Goal: Task Accomplishment & Management: Complete application form

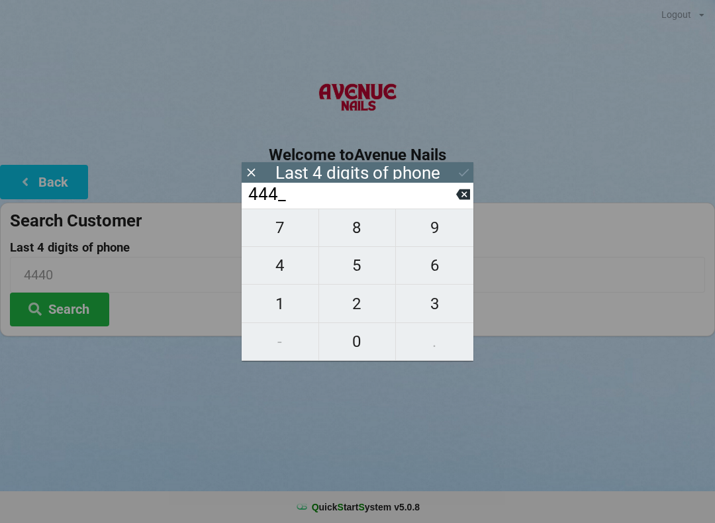
click at [459, 187] on div "444_" at bounding box center [358, 196] width 232 height 26
click at [450, 193] on input "444_" at bounding box center [351, 194] width 209 height 21
click at [449, 195] on input "444_" at bounding box center [351, 194] width 209 height 21
click at [458, 196] on icon at bounding box center [463, 194] width 14 height 11
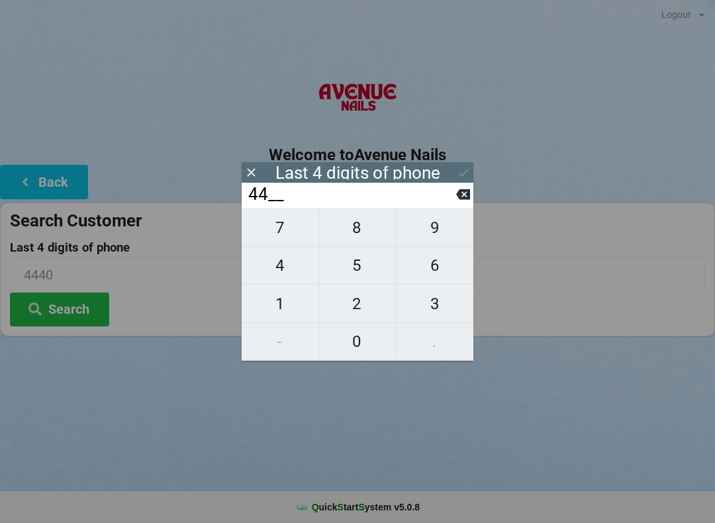
click at [469, 195] on icon at bounding box center [463, 194] width 14 height 11
click at [454, 199] on input "4___" at bounding box center [351, 194] width 209 height 21
click at [451, 201] on input "4___" at bounding box center [351, 194] width 209 height 21
click at [454, 205] on input "4___" at bounding box center [351, 194] width 209 height 21
click at [453, 199] on input "4___" at bounding box center [351, 194] width 209 height 21
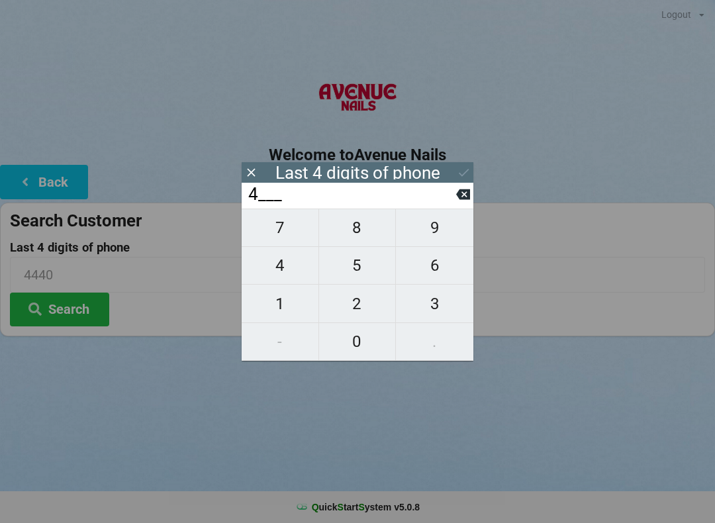
click at [444, 200] on input "4___" at bounding box center [351, 194] width 209 height 21
click at [464, 197] on icon at bounding box center [463, 194] width 14 height 11
type input "____"
click at [469, 195] on icon at bounding box center [463, 194] width 14 height 11
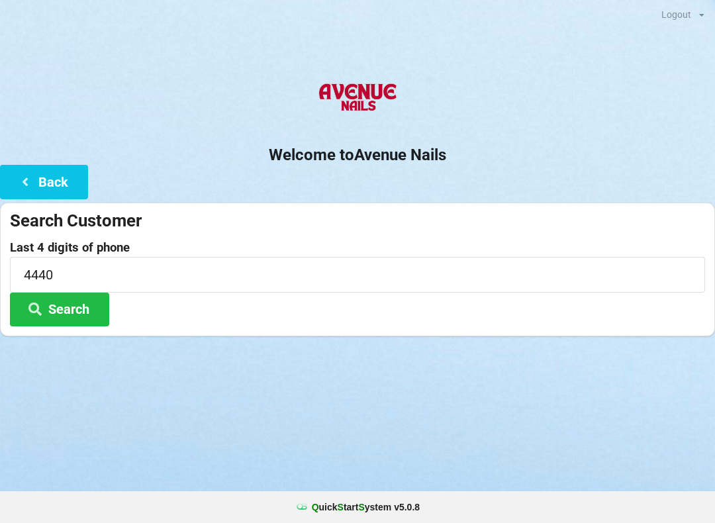
click at [163, 136] on center "Welcome to [GEOGRAPHIC_DATA]" at bounding box center [357, 118] width 715 height 93
click at [30, 185] on icon at bounding box center [25, 181] width 16 height 11
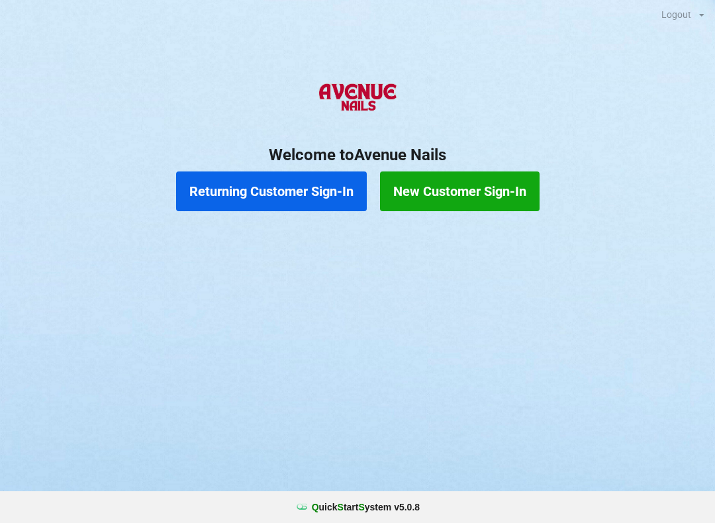
click at [487, 187] on button "New Customer Sign-In" at bounding box center [460, 192] width 160 height 40
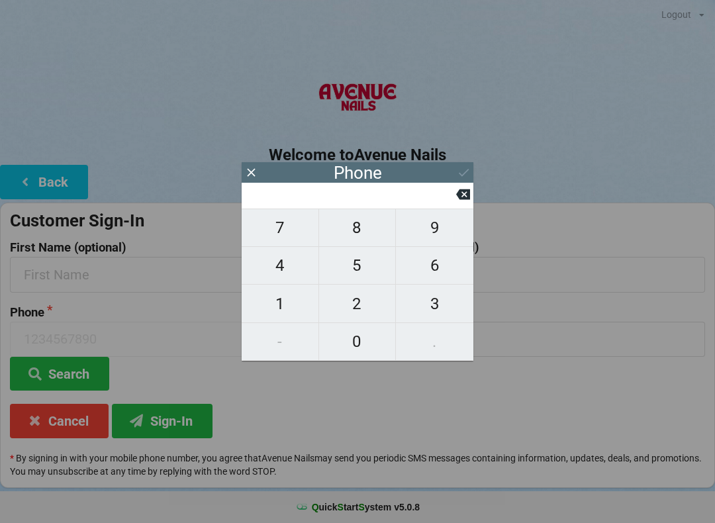
click at [282, 267] on span "4" at bounding box center [280, 266] width 77 height 28
type input "4"
click at [358, 334] on span "0" at bounding box center [357, 342] width 77 height 28
type input "40"
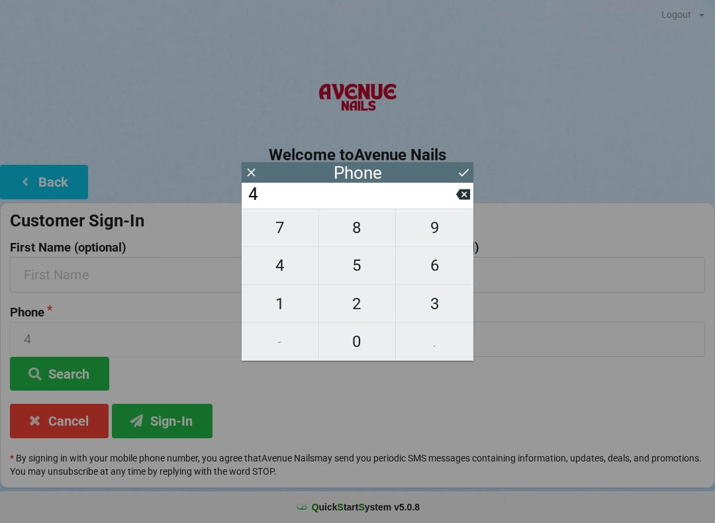
type input "40"
click at [298, 241] on span "7" at bounding box center [280, 228] width 77 height 28
type input "407"
click at [371, 272] on span "5" at bounding box center [357, 266] width 77 height 28
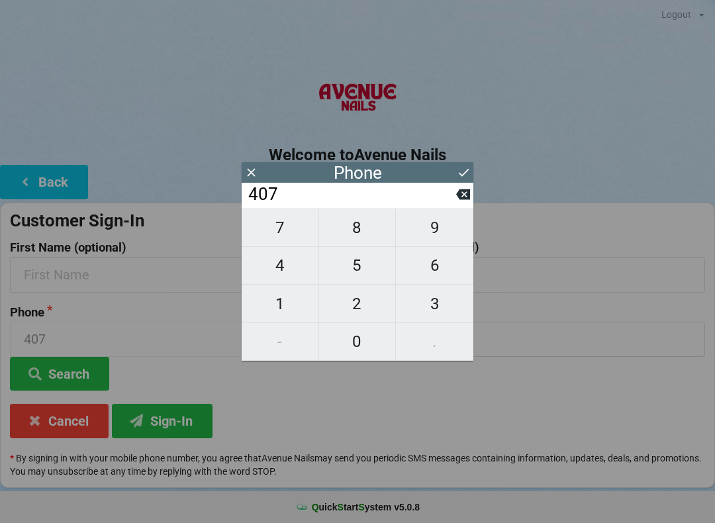
type input "4075"
click at [368, 275] on span "5" at bounding box center [357, 266] width 77 height 28
type input "40755"
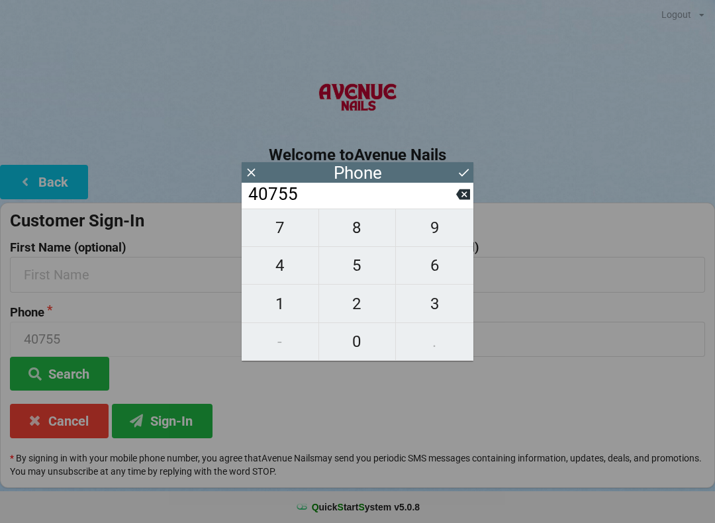
click at [364, 241] on span "8" at bounding box center [357, 228] width 77 height 28
type input "407558"
click at [353, 272] on span "5" at bounding box center [357, 266] width 77 height 28
type input "4075585"
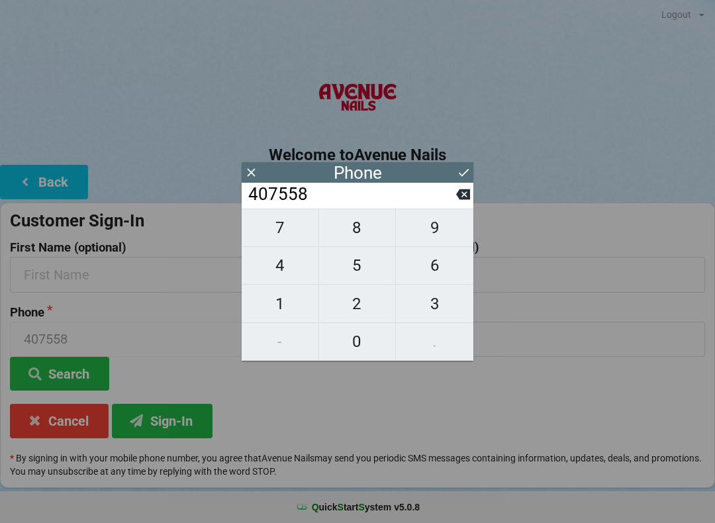
type input "4075585"
click at [291, 277] on span "4" at bounding box center [280, 266] width 77 height 28
type input "40755854"
click at [417, 266] on span "6" at bounding box center [434, 266] width 77 height 28
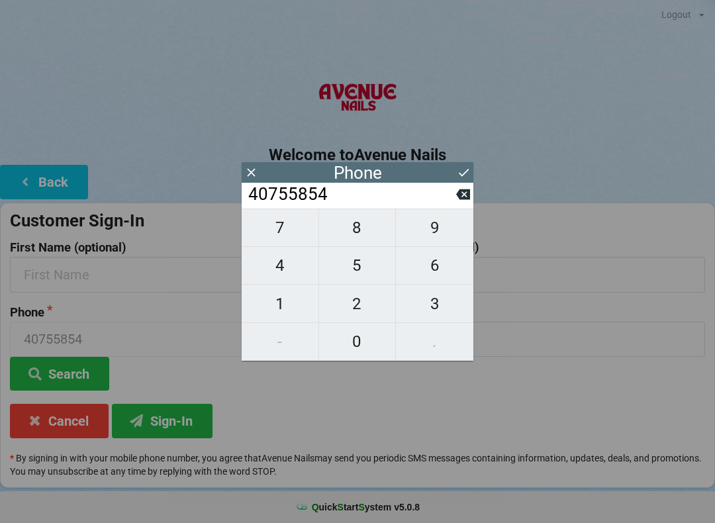
type input "407558546"
click at [287, 307] on span "1" at bounding box center [280, 304] width 77 height 28
type input "4075585461"
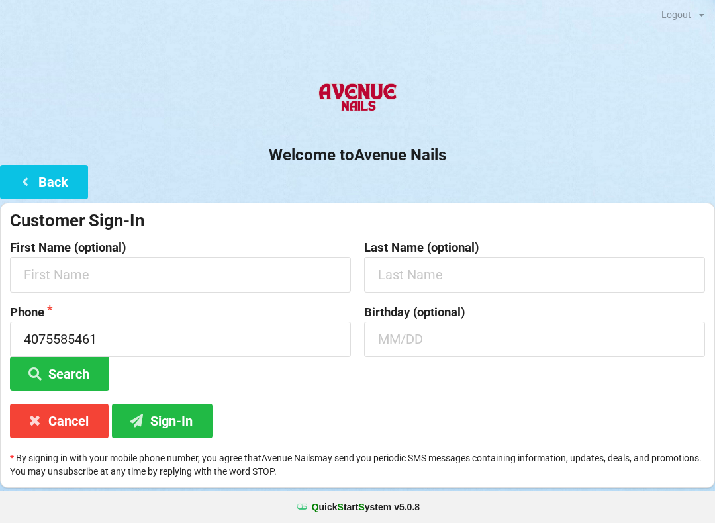
click at [163, 370] on div "Phone [PHONE_NUMBER] Search" at bounding box center [180, 348] width 354 height 85
click at [563, 289] on input "text" at bounding box center [534, 274] width 341 height 35
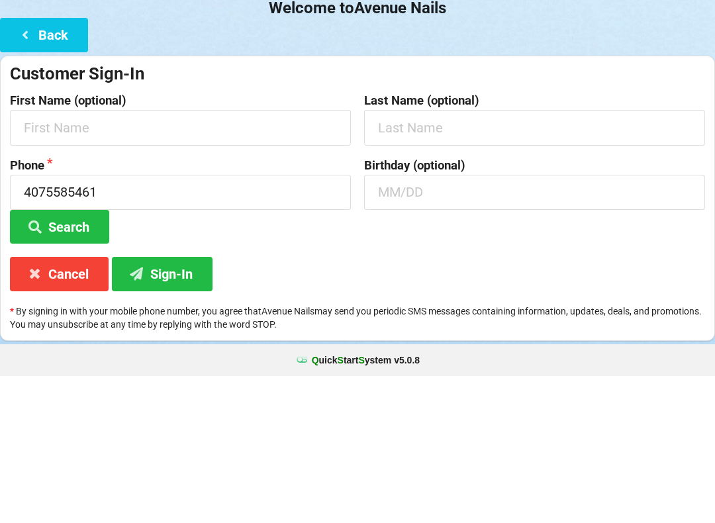
click at [76, 357] on button "Search" at bounding box center [59, 374] width 99 height 34
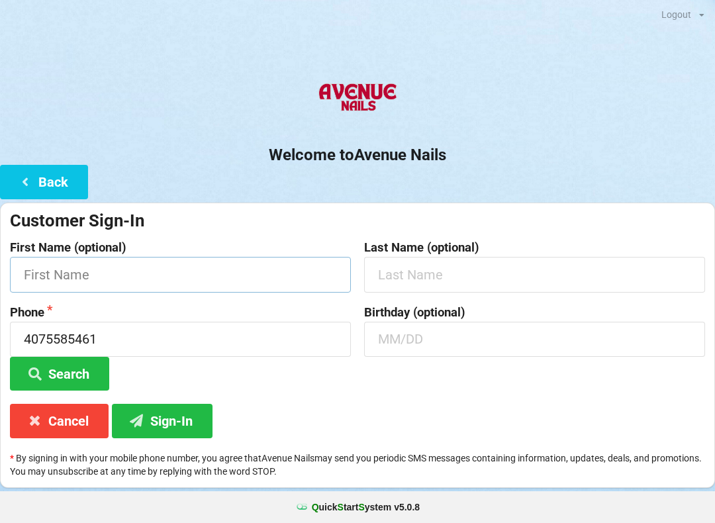
click at [82, 260] on input "text" at bounding box center [180, 274] width 341 height 35
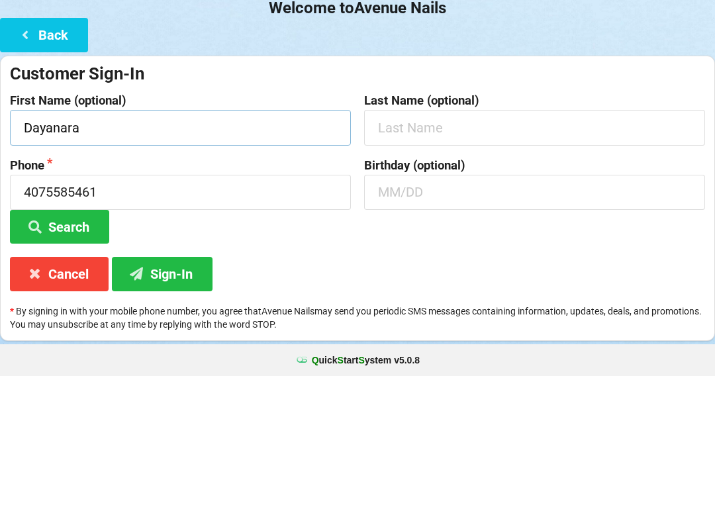
type input "Dayanara"
click at [415, 257] on input "text" at bounding box center [534, 274] width 341 height 35
type input "[PERSON_NAME]"
click at [447, 322] on input "text" at bounding box center [534, 339] width 341 height 35
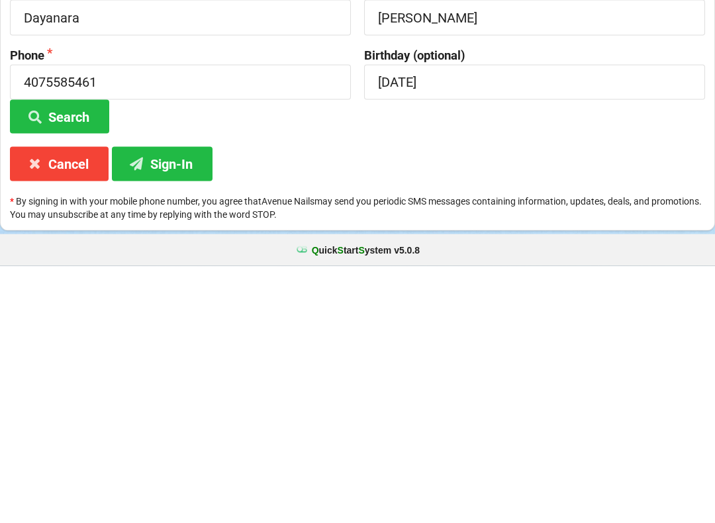
click at [93, 357] on button "Search" at bounding box center [59, 374] width 99 height 34
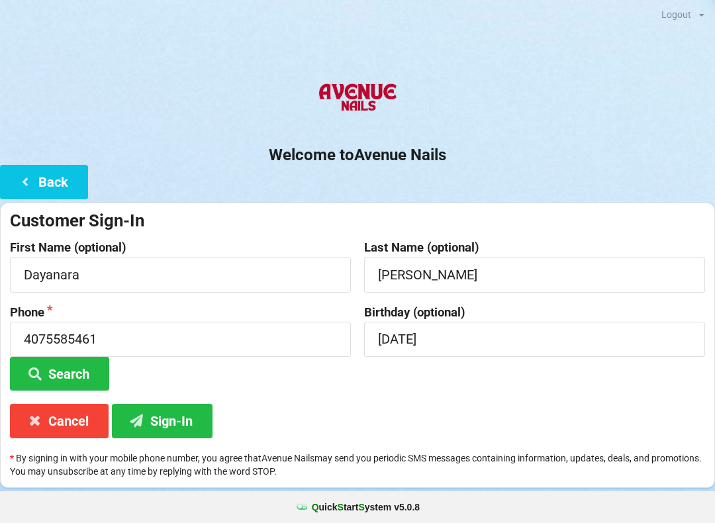
click at [157, 423] on button "Sign-In" at bounding box center [162, 421] width 101 height 34
click at [405, 336] on input "[DATE]" at bounding box center [534, 339] width 341 height 35
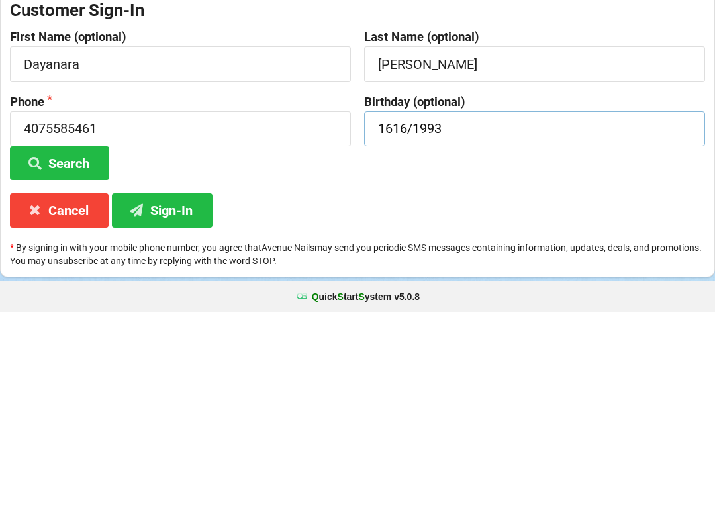
click at [414, 322] on input "1616/1993" at bounding box center [534, 339] width 341 height 35
click at [85, 357] on button "Search" at bounding box center [59, 374] width 99 height 34
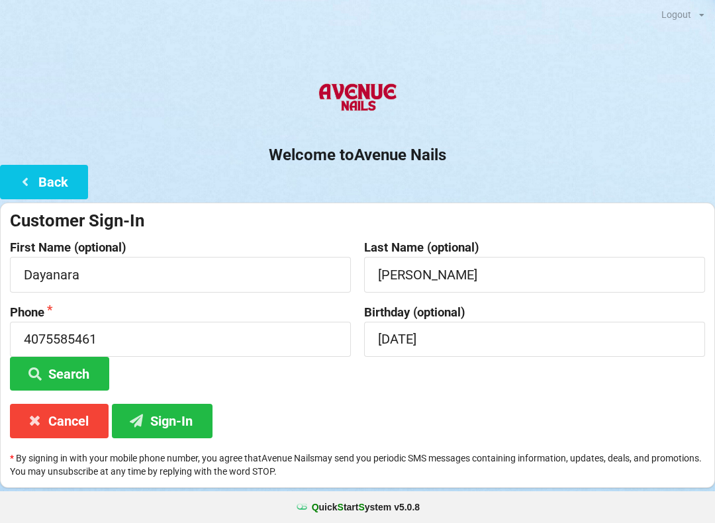
click at [178, 417] on button "Sign-In" at bounding box center [162, 421] width 101 height 34
click at [480, 332] on input "[DATE]" at bounding box center [534, 339] width 341 height 35
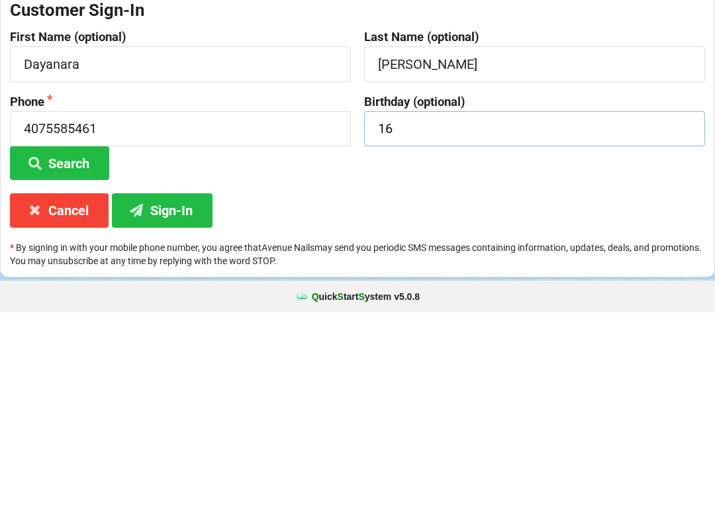
type input "1"
type input "06/16"
click at [517, 203] on div "Customer Sign-In First Name (optional) [PERSON_NAME] Last Name (optional) [PERS…" at bounding box center [357, 345] width 715 height 285
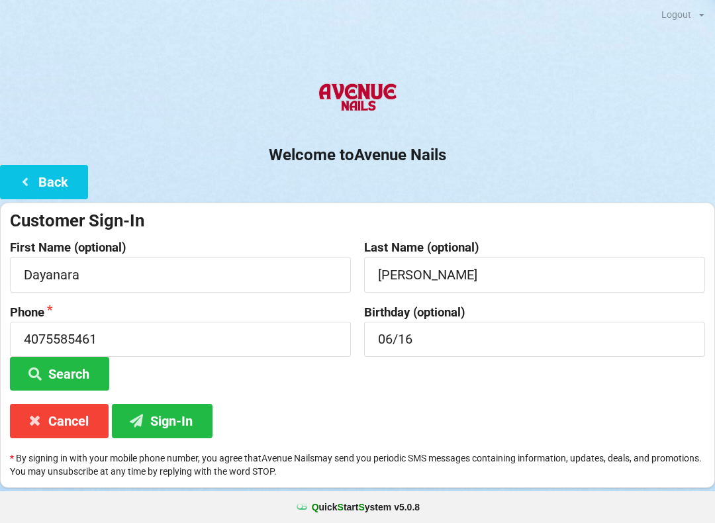
click at [85, 369] on button "Search" at bounding box center [59, 374] width 99 height 34
click at [170, 433] on button "Sign-In" at bounding box center [162, 421] width 101 height 34
click at [53, 178] on button "Back" at bounding box center [44, 182] width 88 height 34
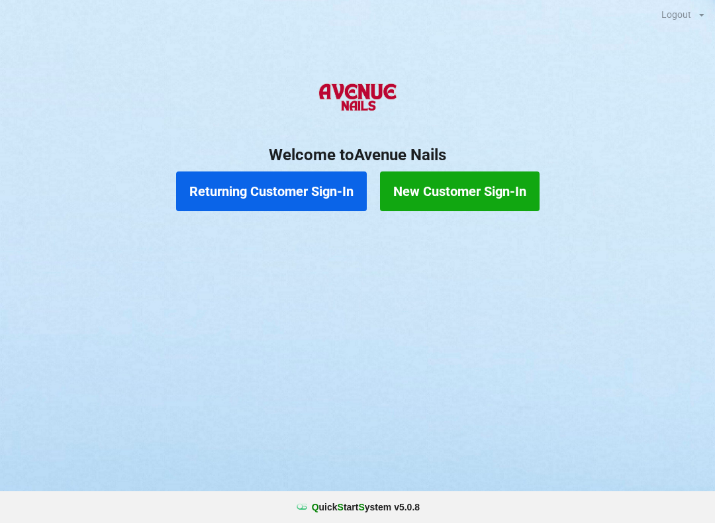
click at [306, 196] on button "Returning Customer Sign-In" at bounding box center [271, 192] width 191 height 40
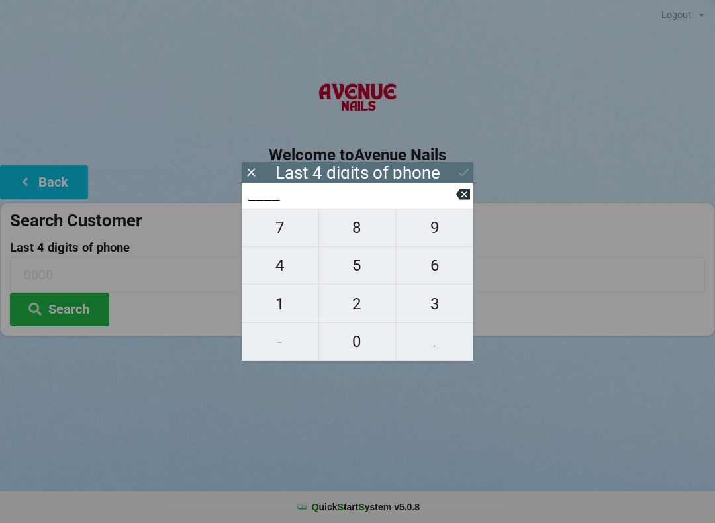
click at [469, 194] on icon at bounding box center [463, 194] width 14 height 11
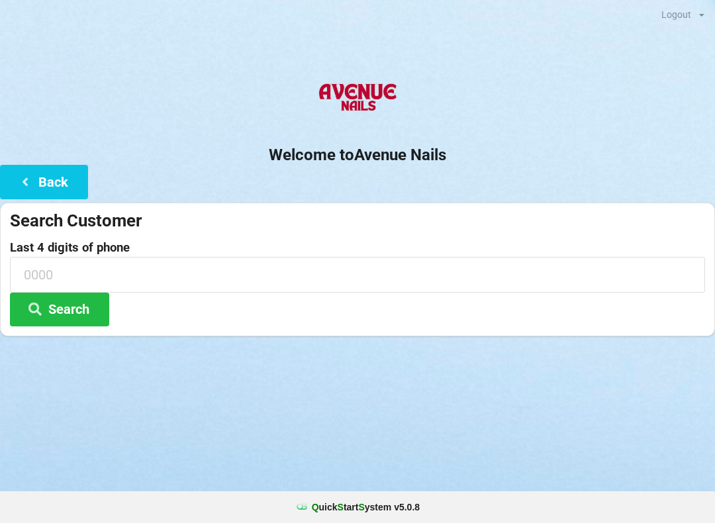
click at [73, 172] on button "Back" at bounding box center [44, 182] width 88 height 34
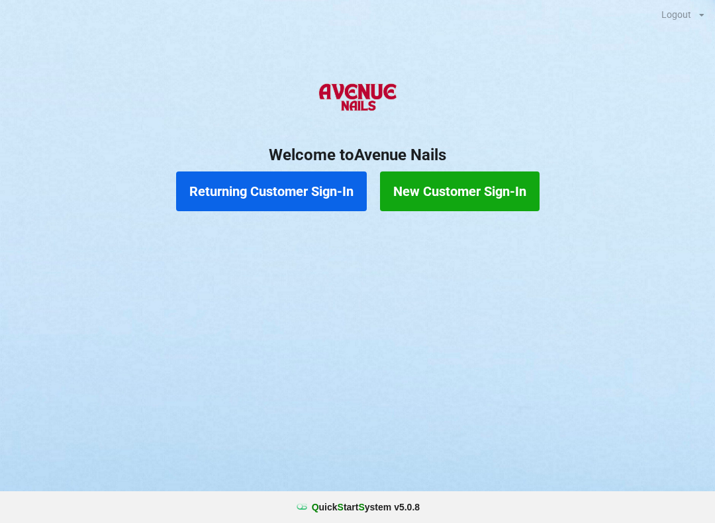
click at [467, 189] on button "New Customer Sign-In" at bounding box center [460, 192] width 160 height 40
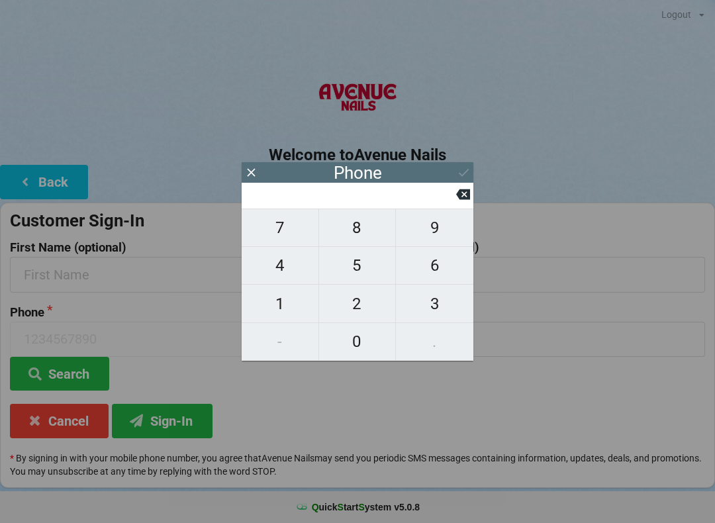
click at [289, 275] on span "4" at bounding box center [280, 266] width 77 height 28
type input "4"
click at [359, 339] on span "0" at bounding box center [357, 342] width 77 height 28
type input "40"
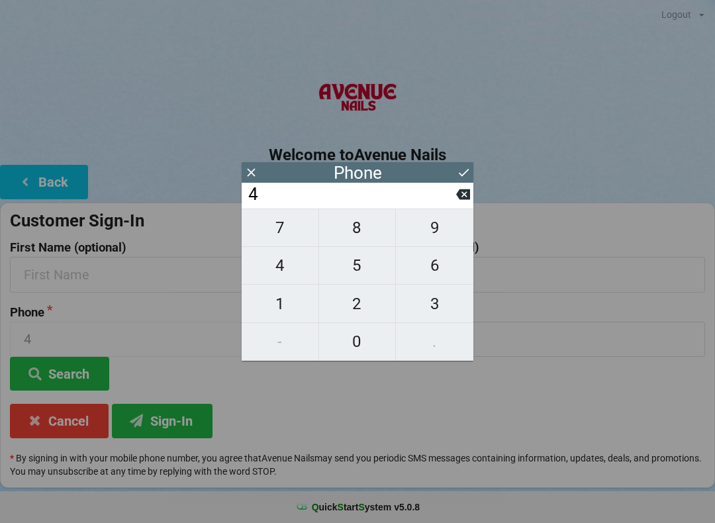
type input "40"
click at [280, 315] on span "1" at bounding box center [280, 304] width 77 height 28
type input "401"
click at [357, 266] on span "5" at bounding box center [357, 266] width 77 height 28
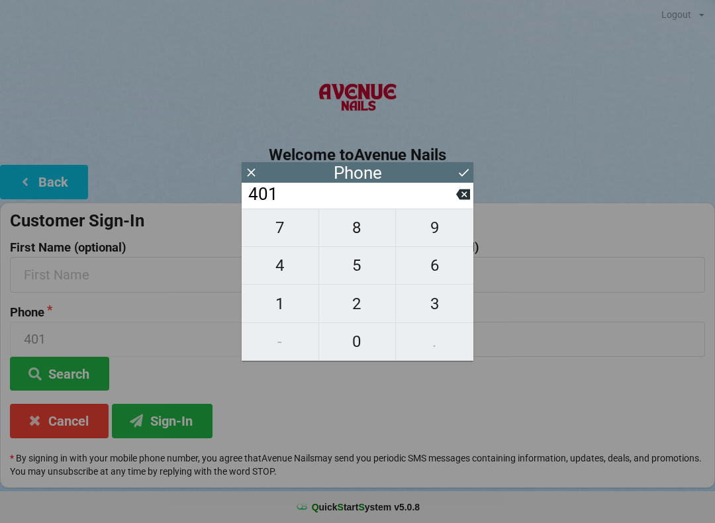
type input "4015"
click at [461, 200] on icon at bounding box center [463, 194] width 14 height 11
click at [462, 200] on icon at bounding box center [463, 194] width 14 height 11
click at [293, 236] on span "7" at bounding box center [280, 228] width 77 height 28
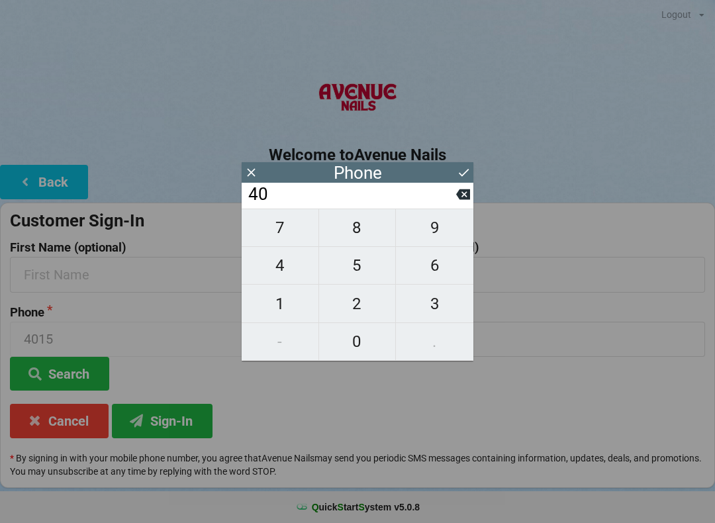
type input "407"
click at [355, 274] on span "5" at bounding box center [357, 266] width 77 height 28
type input "4075"
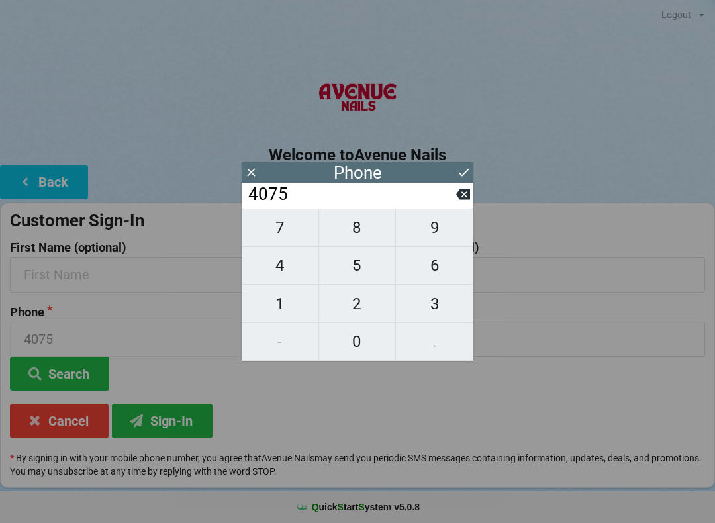
click at [356, 276] on span "5" at bounding box center [357, 266] width 77 height 28
type input "40755"
click at [357, 238] on span "8" at bounding box center [357, 228] width 77 height 28
type input "407558"
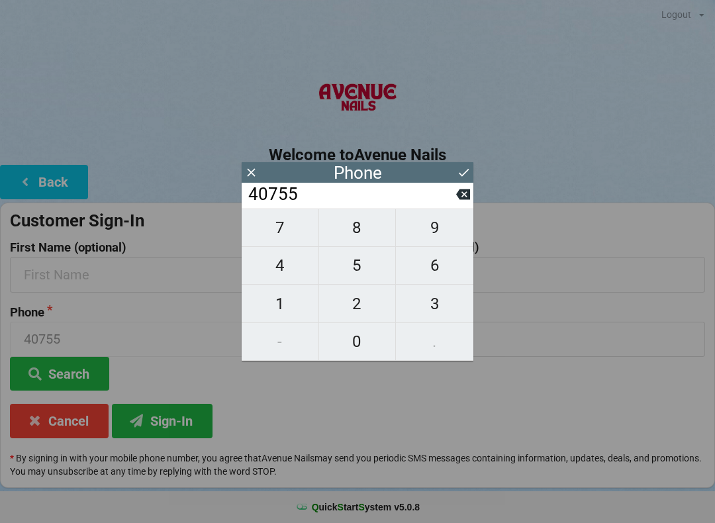
type input "407558"
click at [270, 168] on div "Phone" at bounding box center [358, 172] width 232 height 21
click at [256, 171] on icon at bounding box center [251, 173] width 14 height 14
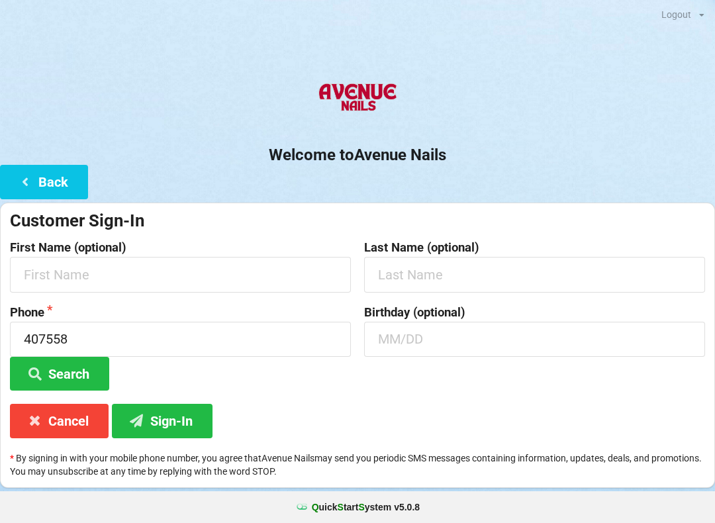
click at [252, 171] on div "Welcome to Avenue Nails Back Customer Sign-In First Name (optional) Last Name (…" at bounding box center [357, 280] width 715 height 416
click at [50, 422] on button "Cancel" at bounding box center [59, 421] width 99 height 34
click at [60, 418] on button "Cancel" at bounding box center [59, 421] width 99 height 34
click at [68, 420] on button "Cancel" at bounding box center [59, 421] width 99 height 34
click at [33, 175] on button "Back" at bounding box center [44, 182] width 88 height 34
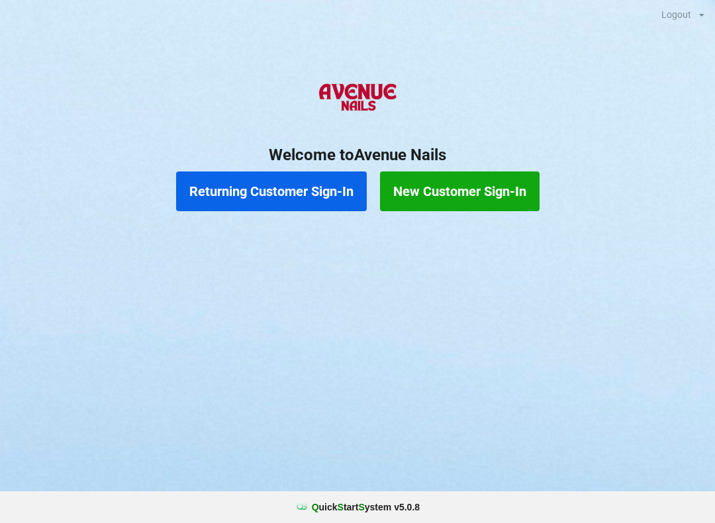
click at [295, 199] on button "Returning Customer Sign-In" at bounding box center [271, 192] width 191 height 40
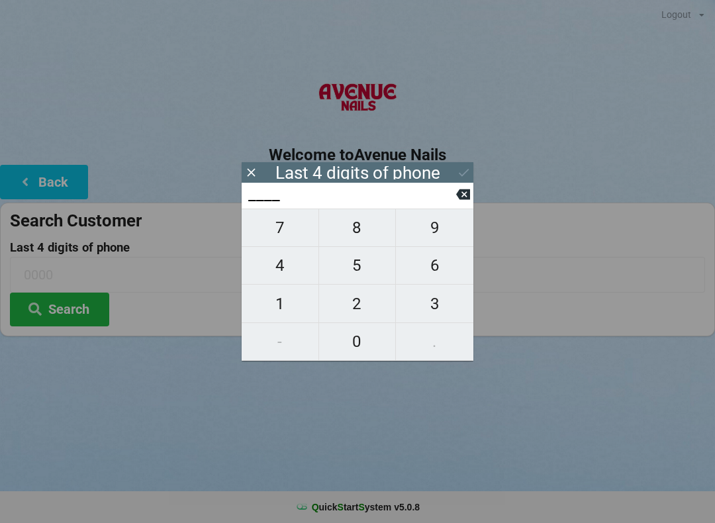
click at [352, 313] on span "2" at bounding box center [357, 304] width 77 height 28
type input "2___"
click at [443, 239] on span "9" at bounding box center [434, 228] width 77 height 28
type input "29__"
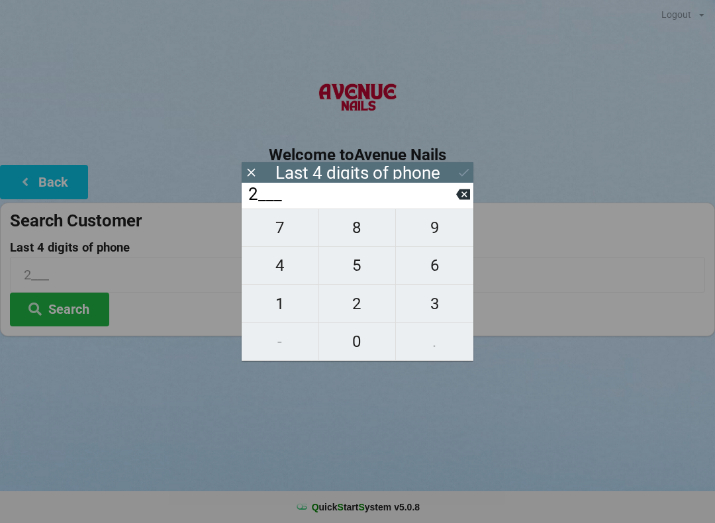
type input "29__"
click at [368, 235] on span "8" at bounding box center [357, 228] width 77 height 28
type input "298_"
click at [291, 309] on span "1" at bounding box center [280, 304] width 77 height 28
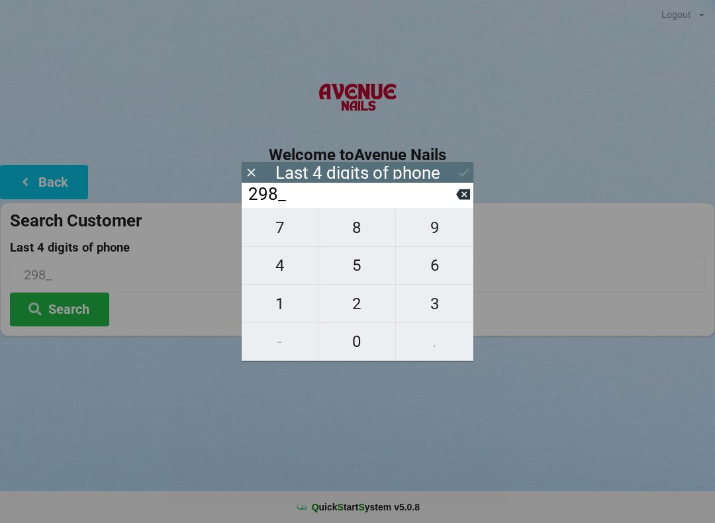
type input "2981"
click at [161, 325] on div "Last 4 digits of phone 2981 Search" at bounding box center [358, 283] width 696 height 85
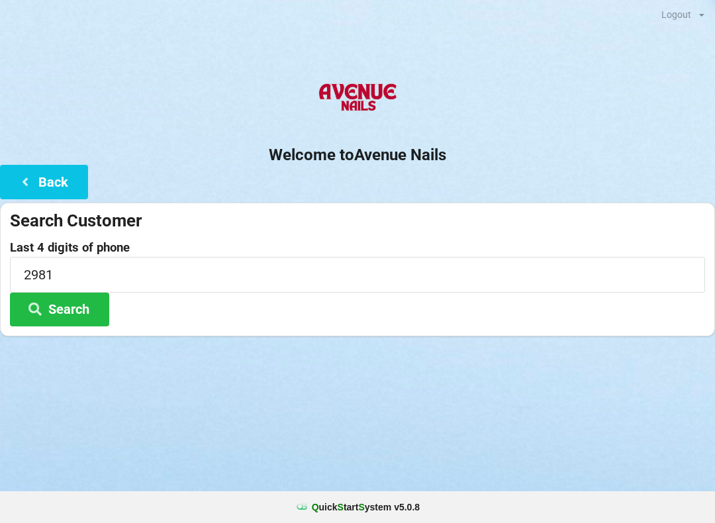
click at [97, 313] on button "Search" at bounding box center [59, 310] width 99 height 34
click at [32, 176] on icon at bounding box center [25, 181] width 16 height 11
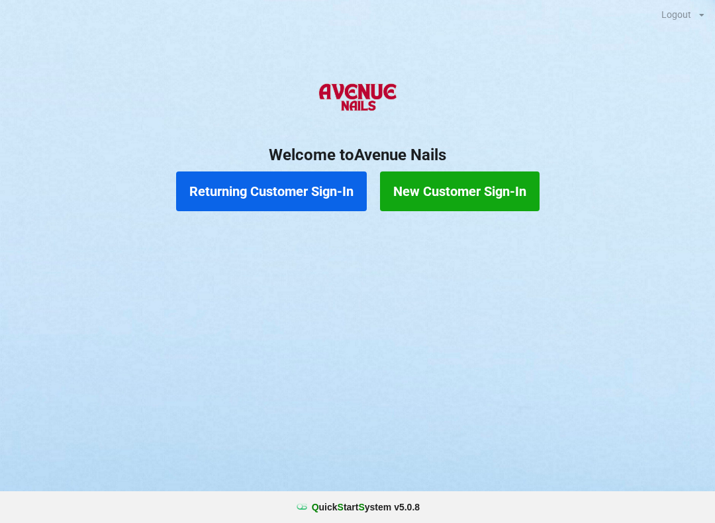
click at [356, 500] on div "Q uick S tart S ystem v 5.0.8" at bounding box center [357, 507] width 715 height 32
click at [670, 15] on div "Logout" at bounding box center [677, 14] width 30 height 9
click at [689, 38] on div "Logout" at bounding box center [676, 32] width 56 height 25
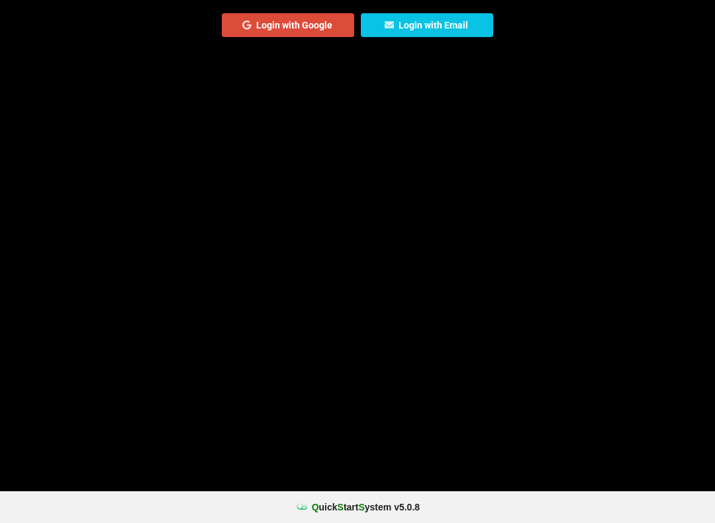
click at [454, 14] on button "Login with Email" at bounding box center [427, 25] width 132 height 24
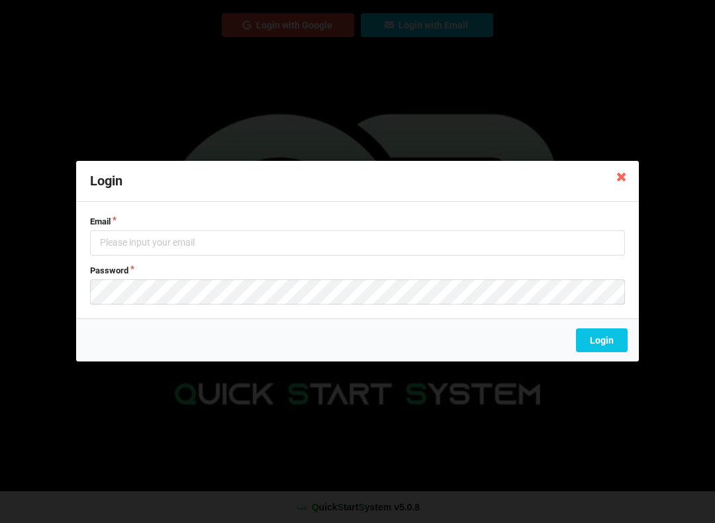
click at [546, 440] on div "Login Email Password Login" at bounding box center [357, 261] width 715 height 523
click at [623, 170] on icon at bounding box center [621, 176] width 21 height 21
